Goal: Task Accomplishment & Management: Use online tool/utility

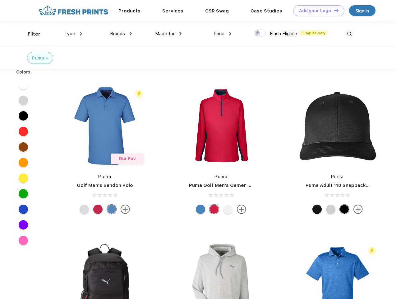
click at [317, 11] on link "Add your Logo Design Tool" at bounding box center [318, 10] width 51 height 11
click at [0, 0] on div "Design Tool" at bounding box center [0, 0] width 0 height 0
click at [334, 10] on link "Add your Logo Design Tool" at bounding box center [318, 10] width 51 height 11
click at [30, 34] on div "Filter" at bounding box center [34, 33] width 13 height 7
click at [73, 34] on span "Type" at bounding box center [69, 34] width 11 height 6
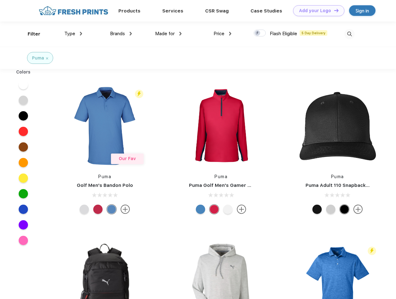
click at [121, 34] on span "Brands" at bounding box center [117, 34] width 15 height 6
click at [169, 34] on span "Made for" at bounding box center [165, 34] width 20 height 6
click at [223, 34] on span "Price" at bounding box center [219, 34] width 11 height 6
click at [260, 33] on div at bounding box center [260, 33] width 12 height 7
click at [258, 33] on input "checkbox" at bounding box center [256, 31] width 4 height 4
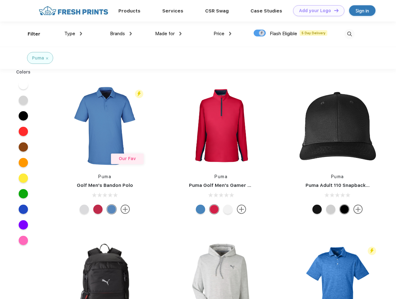
click at [350, 34] on img at bounding box center [350, 34] width 10 height 10
